Goal: Transaction & Acquisition: Subscribe to service/newsletter

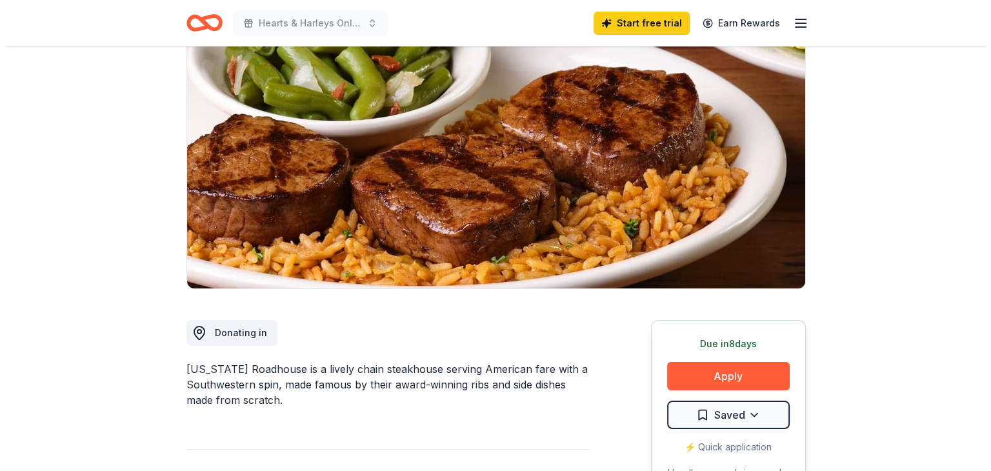
scroll to position [131, 0]
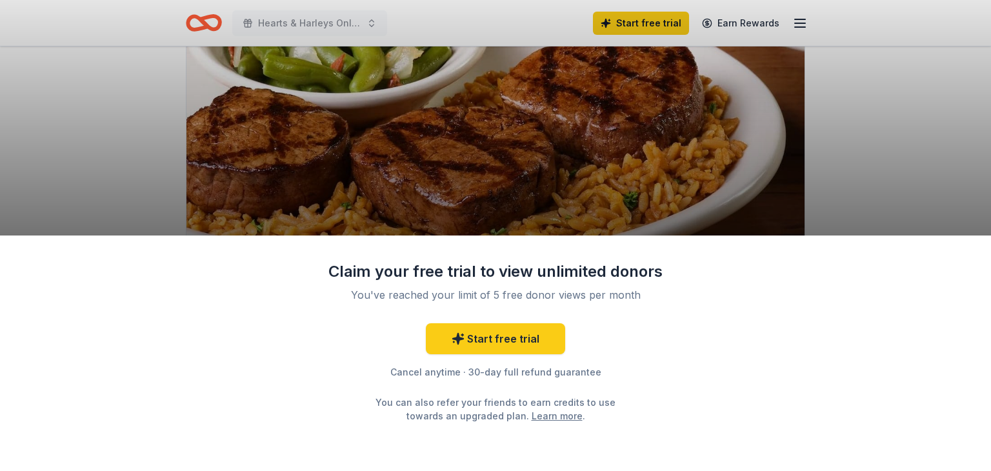
click at [555, 191] on div "Claim your free trial to view unlimited donors You've reached your limit of 5 f…" at bounding box center [495, 235] width 991 height 471
click at [537, 179] on div "Claim your free trial to view unlimited donors You've reached your limit of 5 f…" at bounding box center [495, 235] width 991 height 471
click at [628, 177] on div "Claim your free trial to view unlimited donors You've reached your limit of 5 f…" at bounding box center [495, 235] width 991 height 471
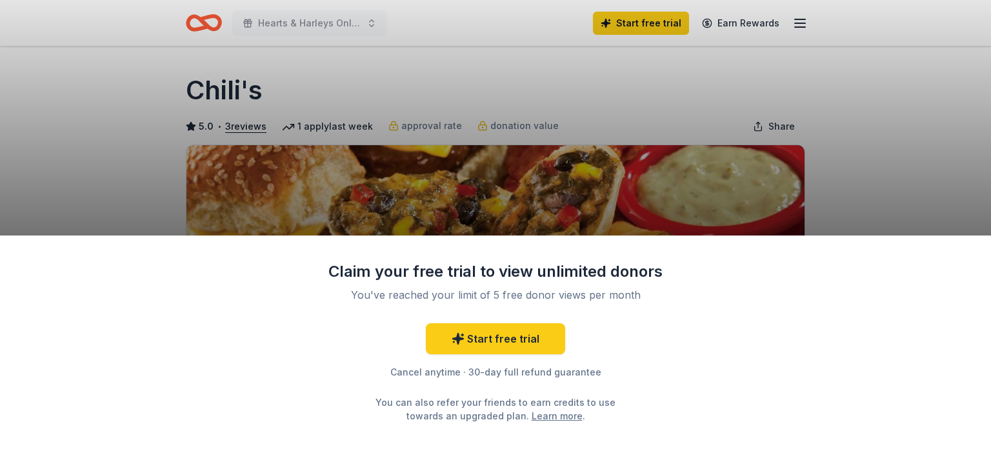
click at [574, 96] on div "Claim your free trial to view unlimited donors You've reached your limit of 5 f…" at bounding box center [495, 235] width 991 height 471
click at [506, 334] on link "Start free trial" at bounding box center [495, 338] width 139 height 31
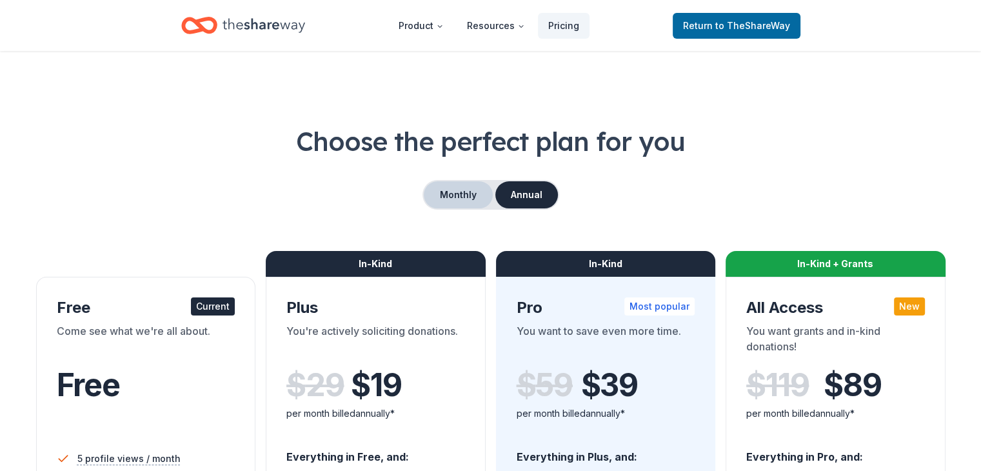
click at [445, 198] on button "Monthly" at bounding box center [458, 194] width 69 height 27
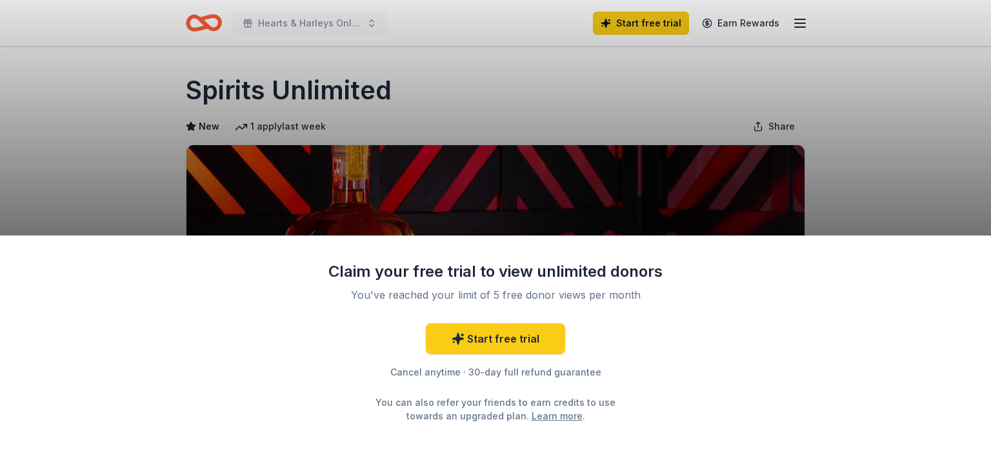
click at [514, 125] on div "Claim your free trial to view unlimited donors You've reached your limit of 5 f…" at bounding box center [495, 235] width 991 height 471
